Goal: Task Accomplishment & Management: Use online tool/utility

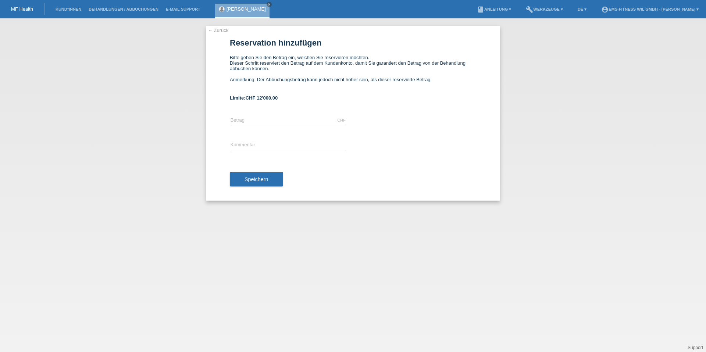
click at [70, 11] on link "Kund*innen" at bounding box center [68, 9] width 33 height 4
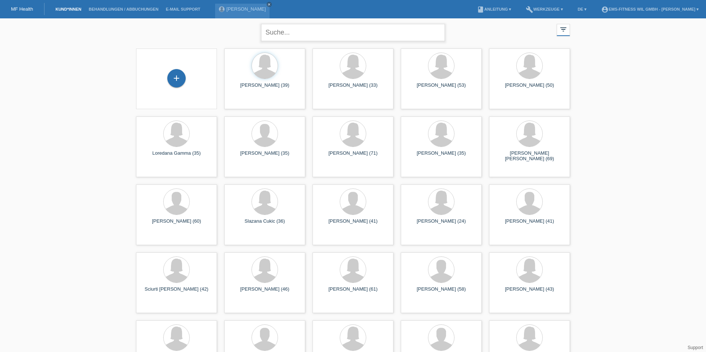
click at [283, 30] on input "text" at bounding box center [353, 32] width 184 height 17
type input "pfister"
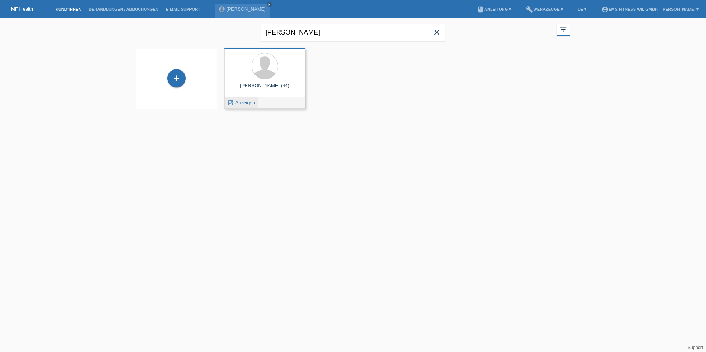
click at [245, 105] on span "Anzeigen" at bounding box center [245, 103] width 20 height 6
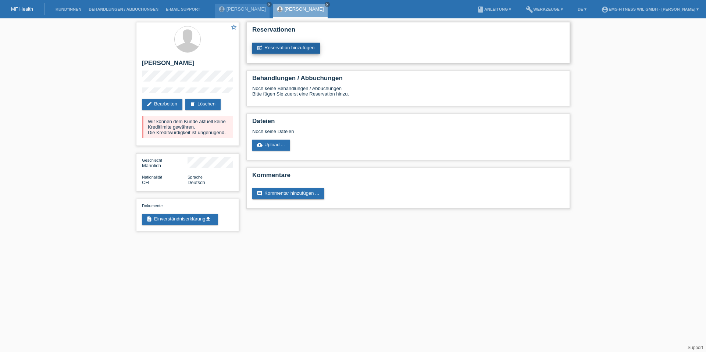
click at [280, 45] on link "post_add Reservation hinzufügen" at bounding box center [286, 48] width 68 height 11
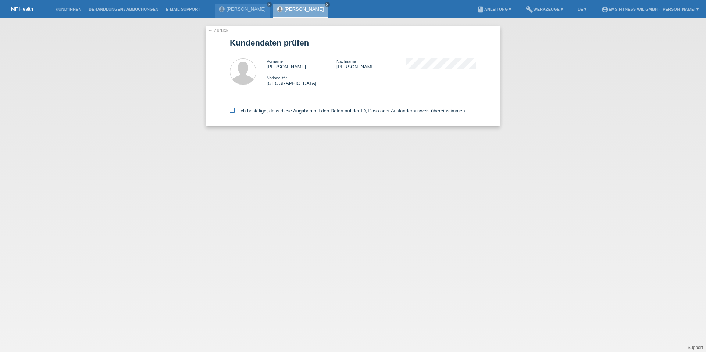
click at [284, 113] on label "Ich bestätige, dass diese Angaben mit den Daten auf der ID, Pass oder Ausländer…" at bounding box center [348, 111] width 237 height 6
click at [235, 113] on input "Ich bestätige, dass diese Angaben mit den Daten auf der ID, Pass oder Ausländer…" at bounding box center [232, 110] width 5 height 5
checkbox input "true"
